Goal: Information Seeking & Learning: Learn about a topic

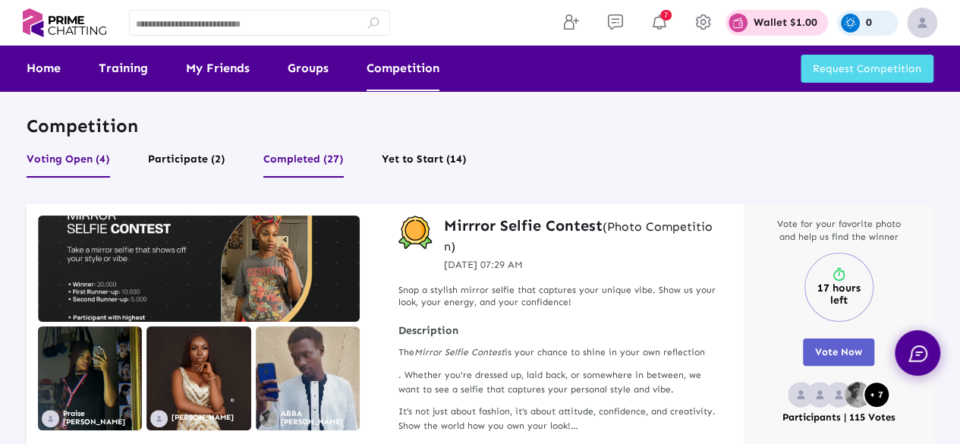
click at [314, 152] on button "Completed (27)" at bounding box center [303, 163] width 80 height 29
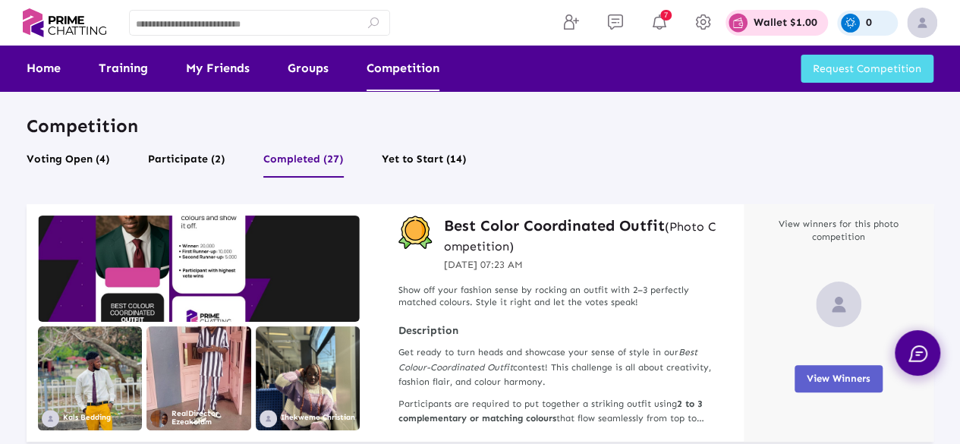
click at [577, 222] on h3 "Best Color Coordinated Outfit (Photo Competition)" at bounding box center [582, 234] width 277 height 39
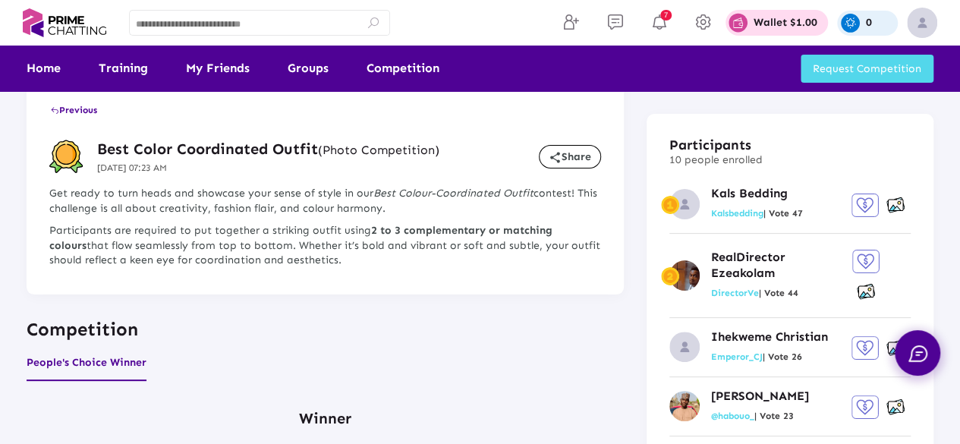
scroll to position [33, 0]
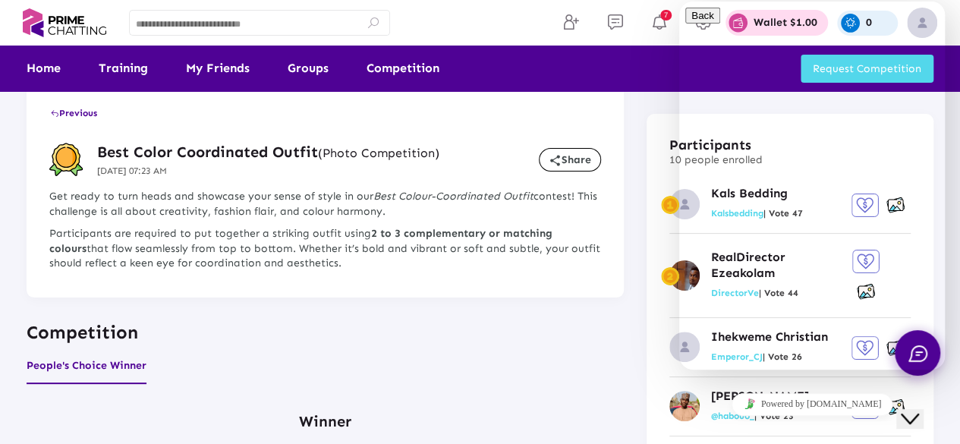
click at [911, 410] on icon "Close Chat This icon closes the chat window." at bounding box center [909, 419] width 18 height 18
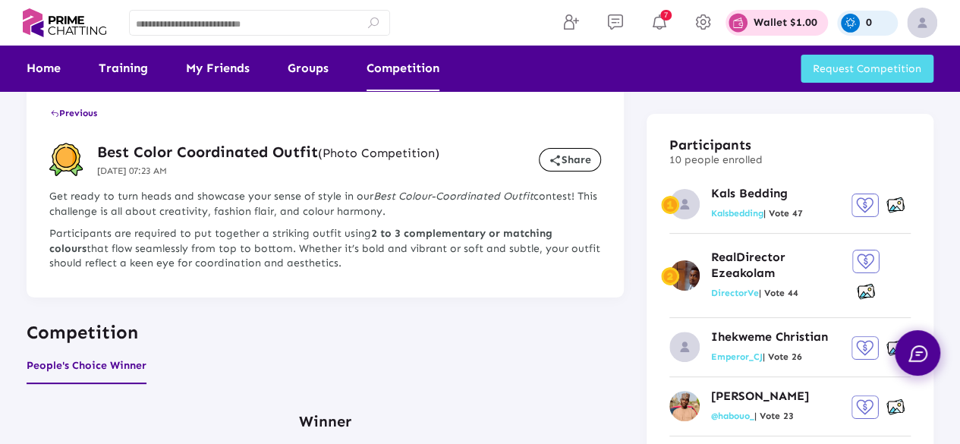
click at [404, 69] on link "Competition" at bounding box center [402, 69] width 73 height 46
